Goal: Navigation & Orientation: Understand site structure

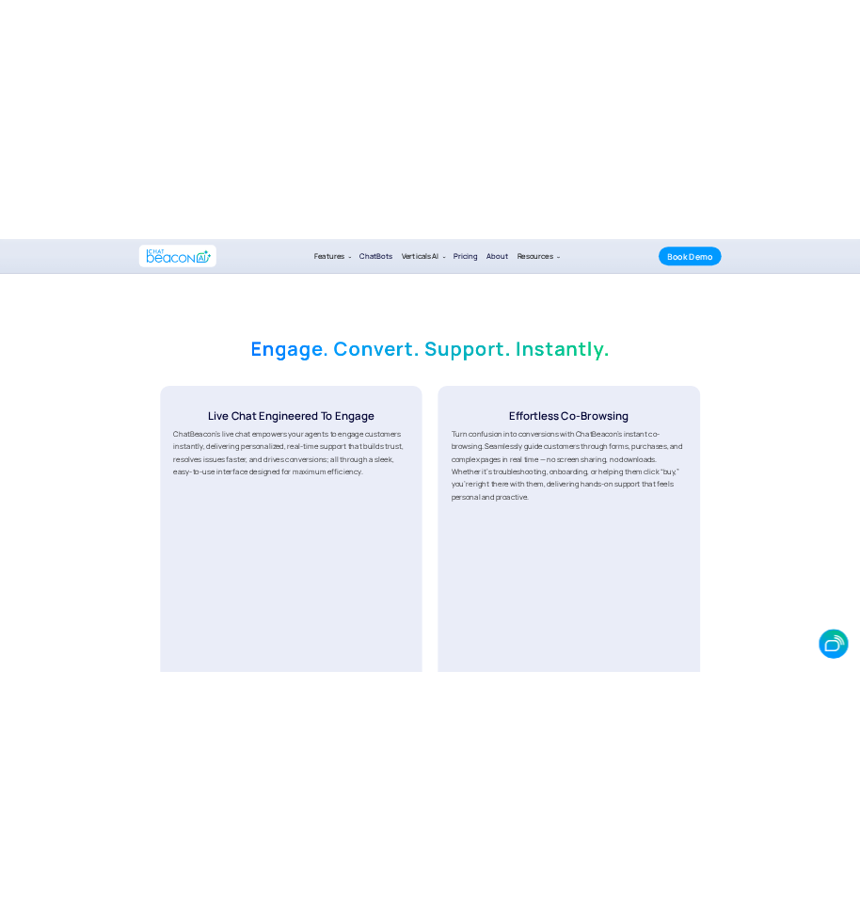
scroll to position [2446, 0]
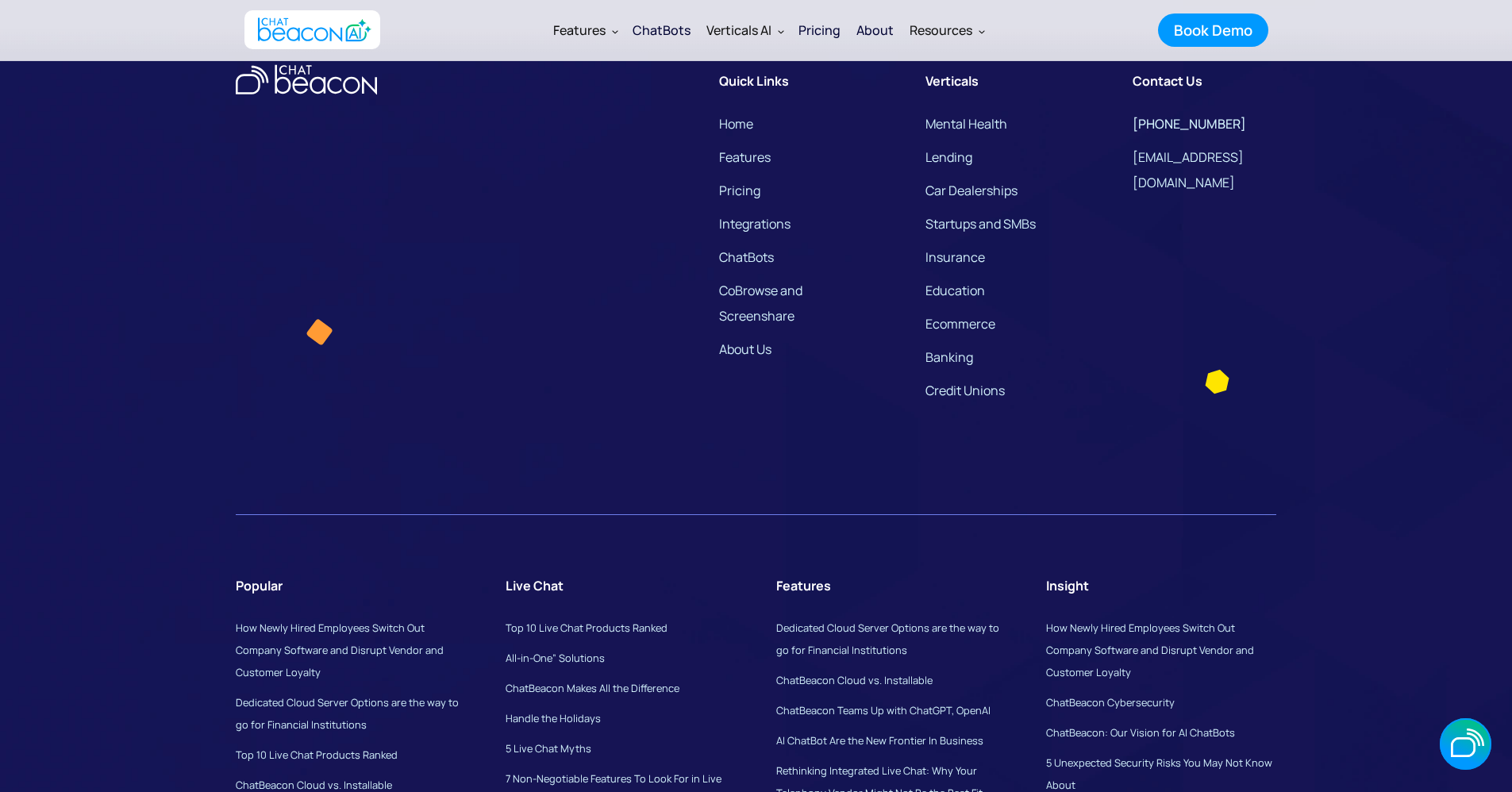
scroll to position [10703, 0]
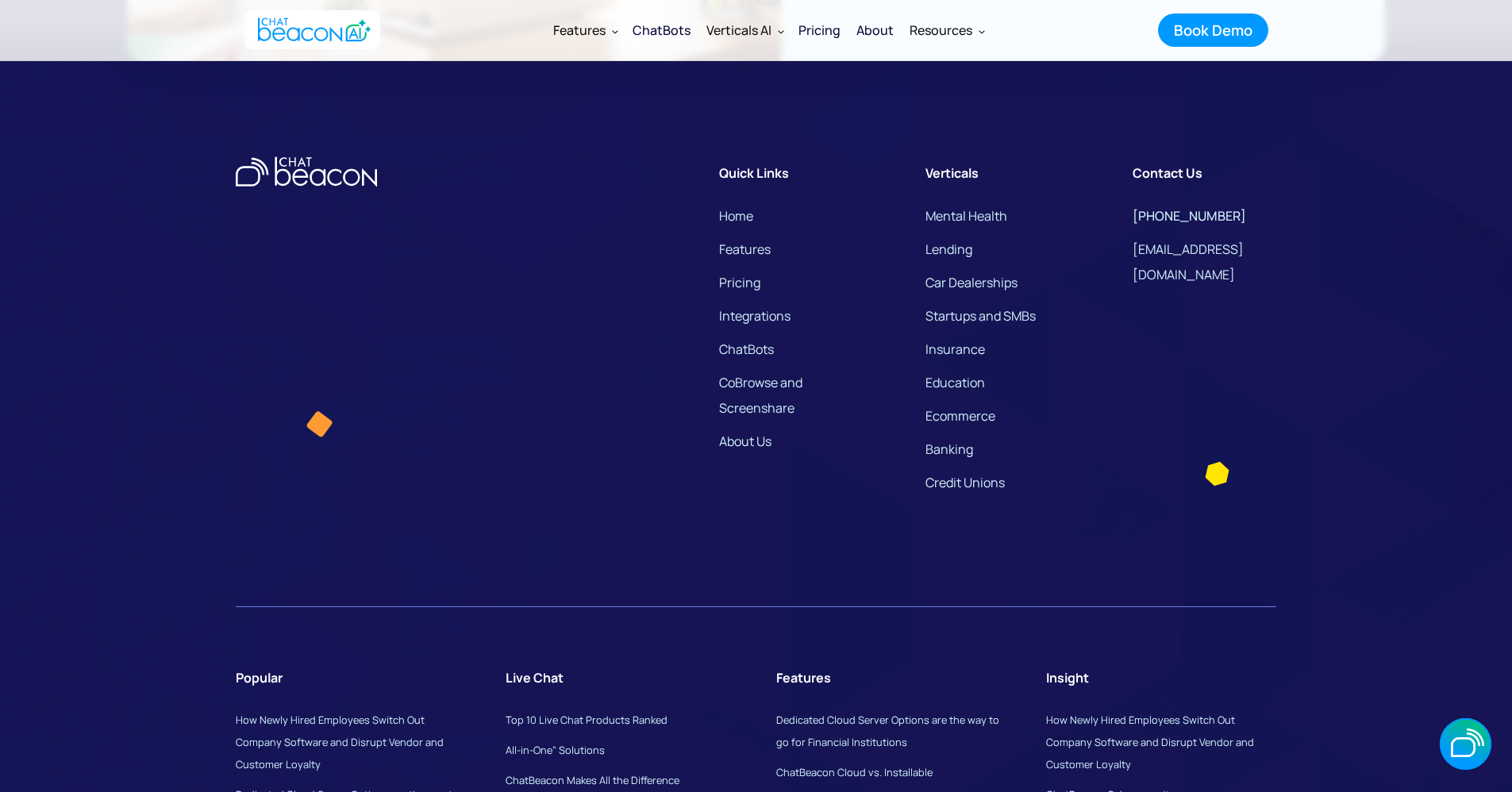
click at [724, 229] on link "Home" at bounding box center [736, 216] width 34 height 25
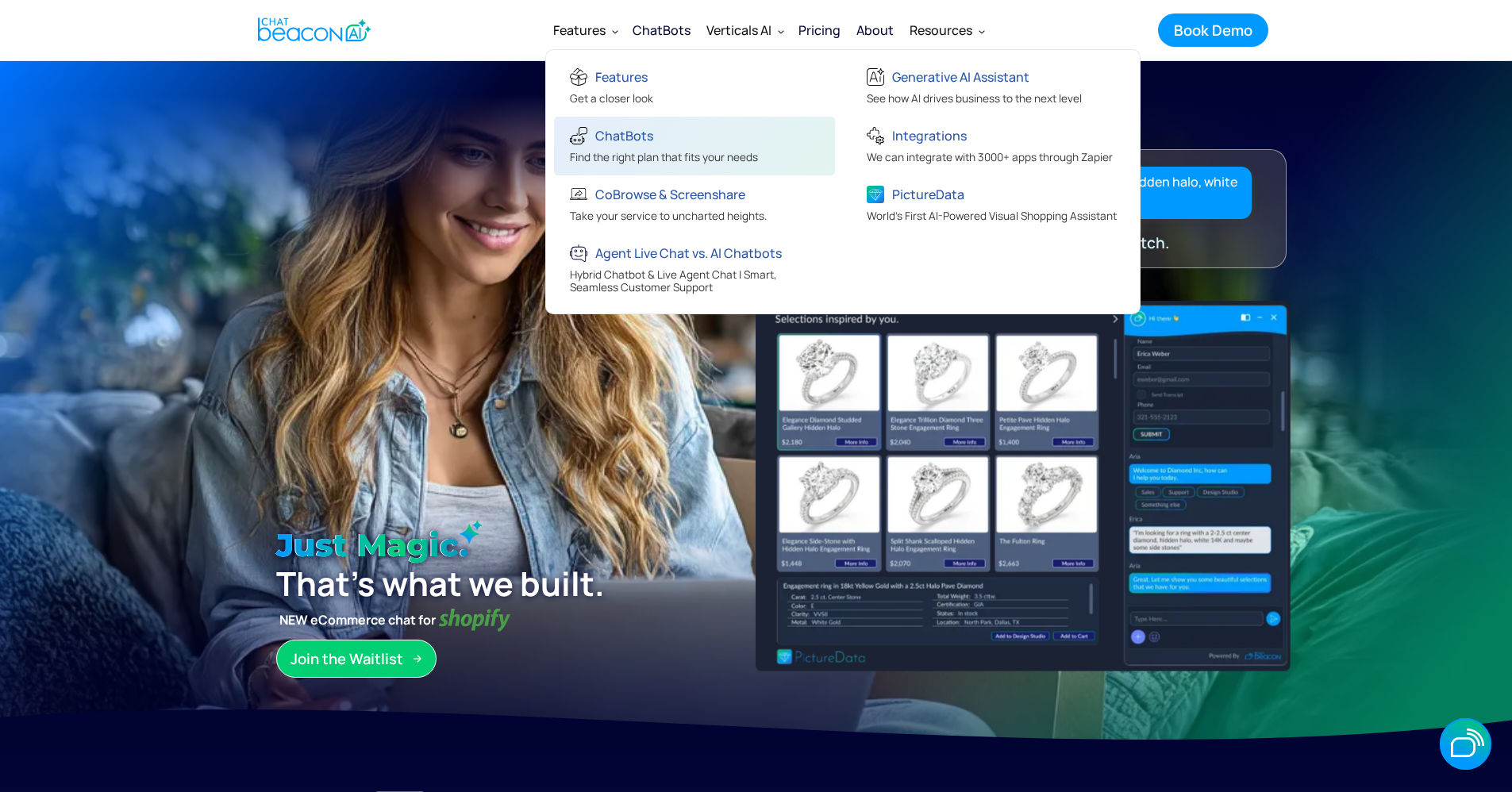
click at [627, 125] on div "ChatBots" at bounding box center [624, 136] width 58 height 22
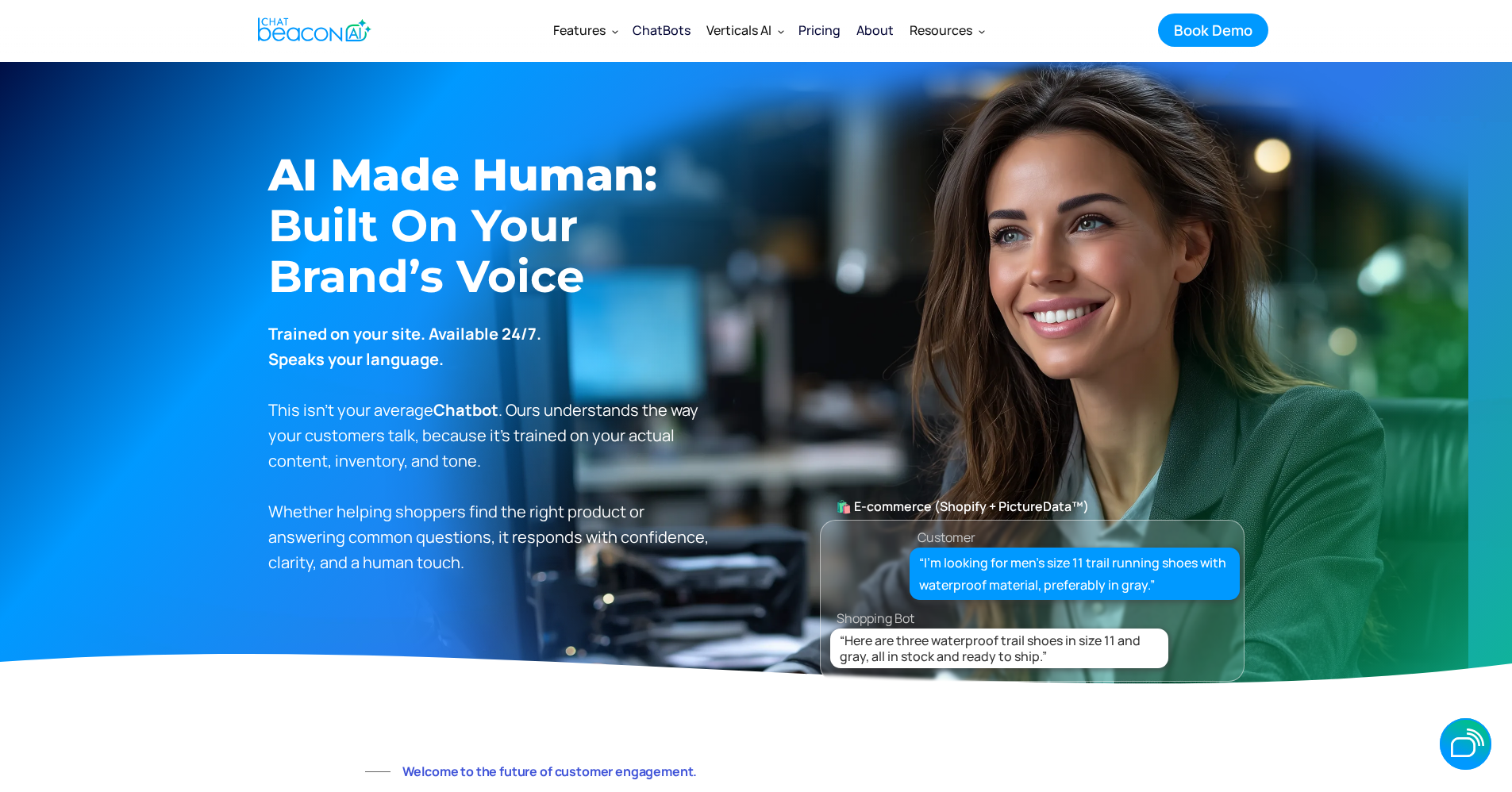
click at [869, 29] on div "About" at bounding box center [874, 30] width 37 height 22
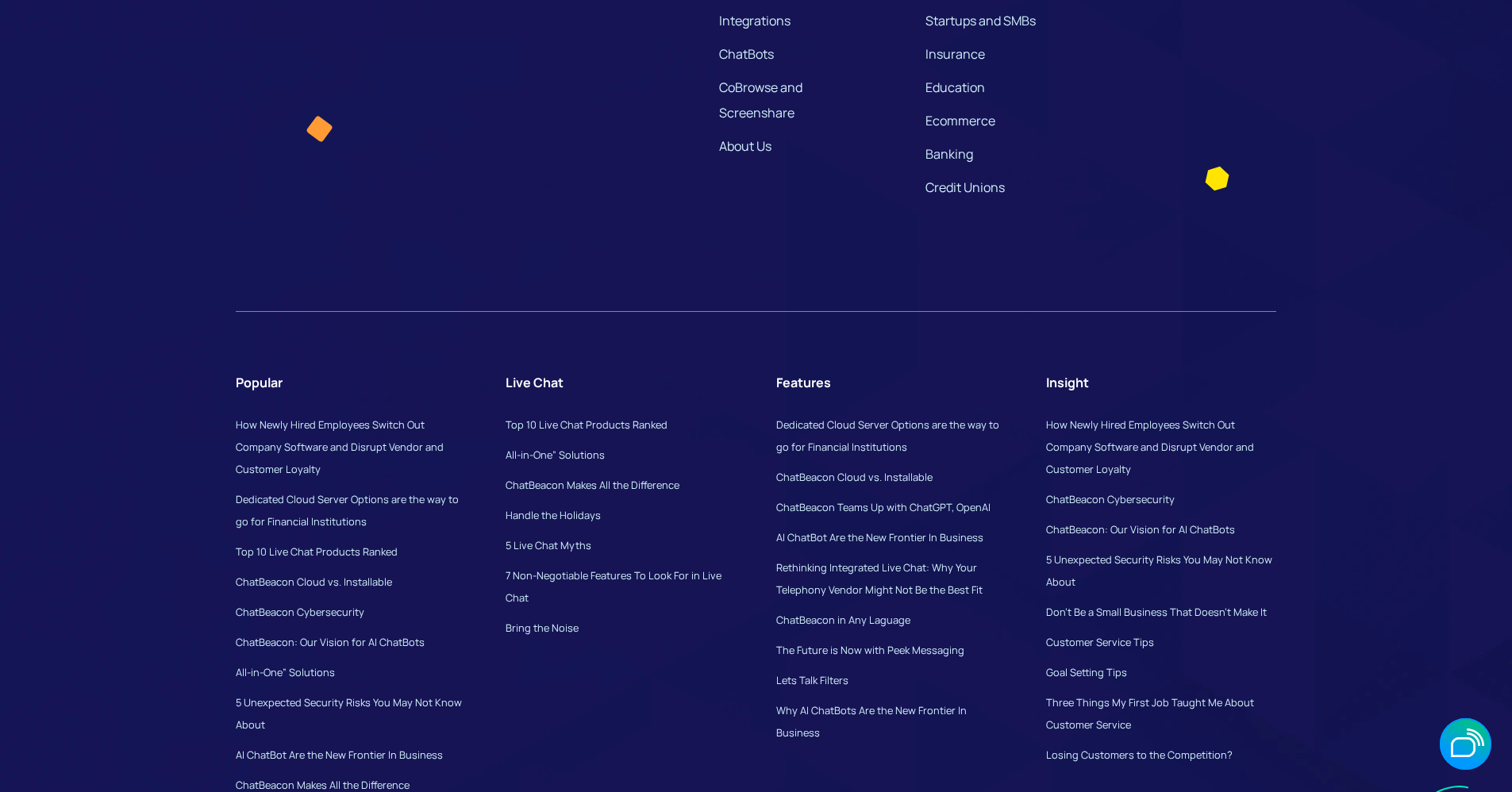
scroll to position [4546, 0]
